Goal: Find specific page/section: Locate a particular part of the current website

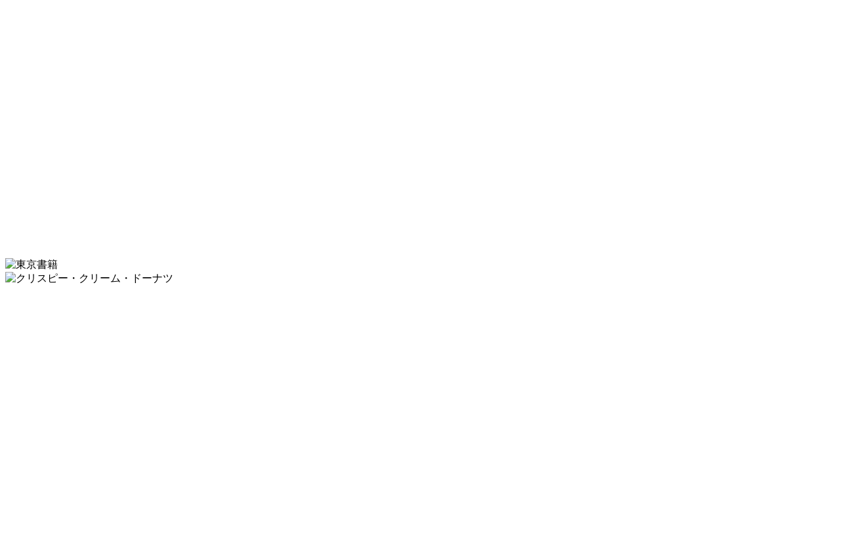
scroll to position [4430, 0]
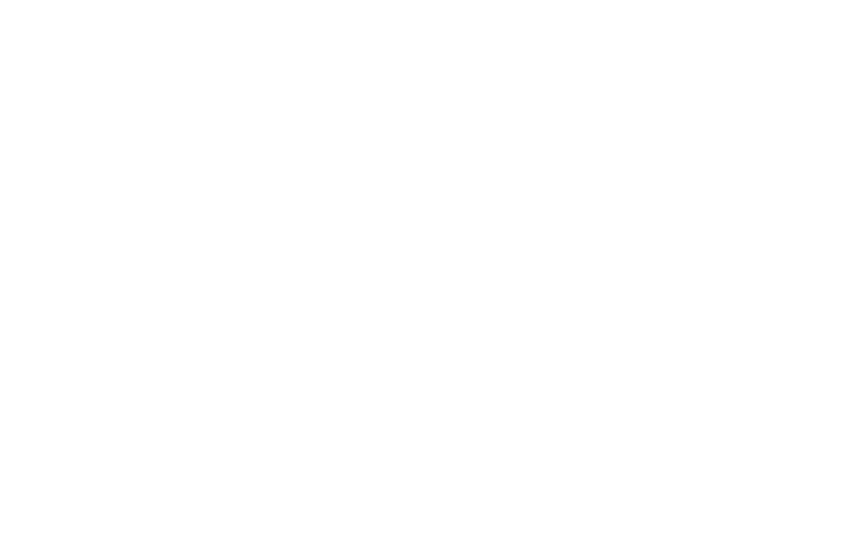
scroll to position [4479, 0]
